Goal: Information Seeking & Learning: Learn about a topic

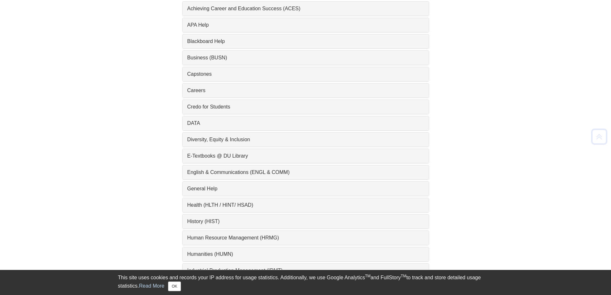
scroll to position [256, 0]
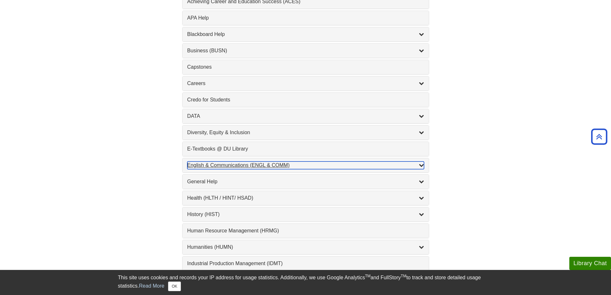
click at [248, 168] on div "English & Communications (ENGL & COMM) , 6 guides" at bounding box center [305, 165] width 237 height 8
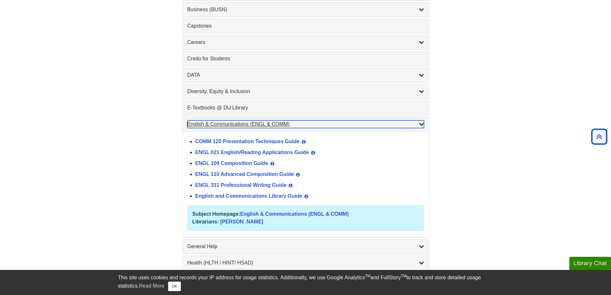
scroll to position [313, 0]
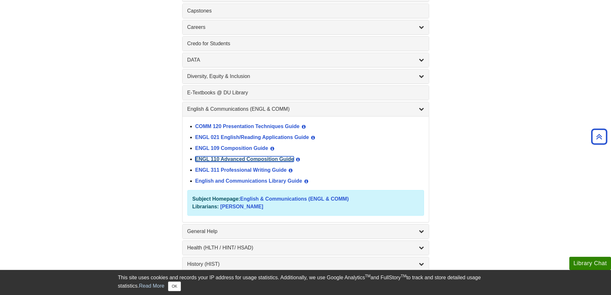
click at [241, 157] on link "ENGL 110 Advanced Composition Guide" at bounding box center [244, 158] width 99 height 5
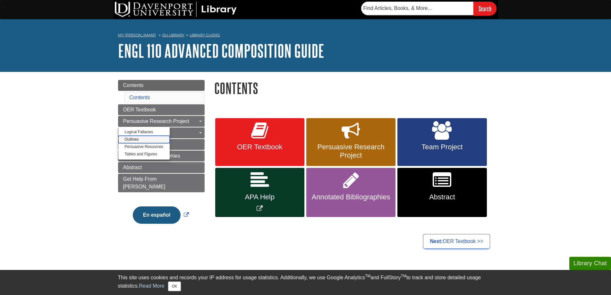
click at [131, 141] on link "Outlines" at bounding box center [143, 139] width 51 height 7
